Goal: Check status: Check status

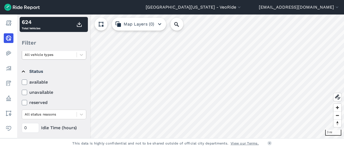
scroll to position [54, 0]
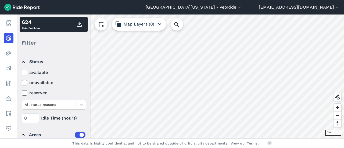
click at [27, 72] on label "available" at bounding box center [54, 72] width 64 height 6
click at [22, 72] on input "available" at bounding box center [22, 70] width 0 height 3
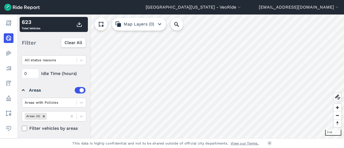
scroll to position [99, 0]
click at [72, 110] on div at bounding box center [72, 115] width 10 height 10
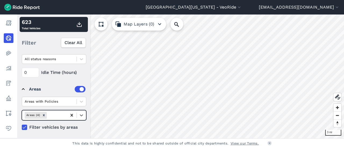
click at [72, 116] on icon at bounding box center [71, 114] width 5 height 5
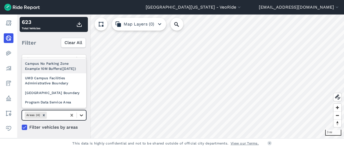
click at [78, 115] on div at bounding box center [81, 115] width 9 height 9
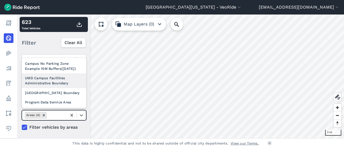
click at [62, 82] on div "UMD Campus Facilities Administrative Boundary" at bounding box center [54, 80] width 64 height 14
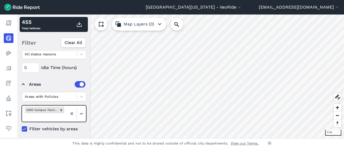
scroll to position [106, 0]
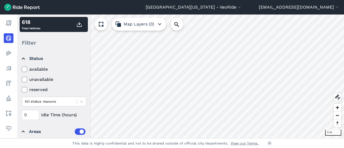
scroll to position [63, 0]
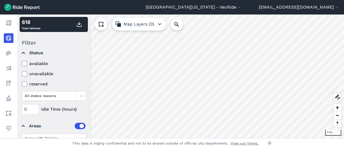
click at [48, 63] on label "available" at bounding box center [54, 63] width 64 height 6
click at [22, 63] on input "available" at bounding box center [22, 61] width 0 height 3
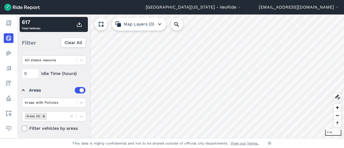
scroll to position [99, 0]
click at [74, 114] on icon at bounding box center [71, 114] width 5 height 5
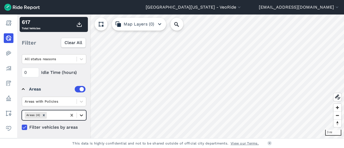
click at [80, 114] on icon at bounding box center [81, 115] width 3 height 2
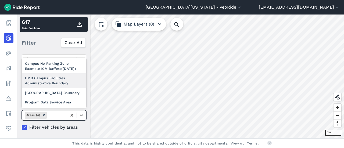
click at [60, 79] on div "UMD Campus Facilities Administrative Boundary" at bounding box center [54, 80] width 64 height 14
